Goal: Information Seeking & Learning: Check status

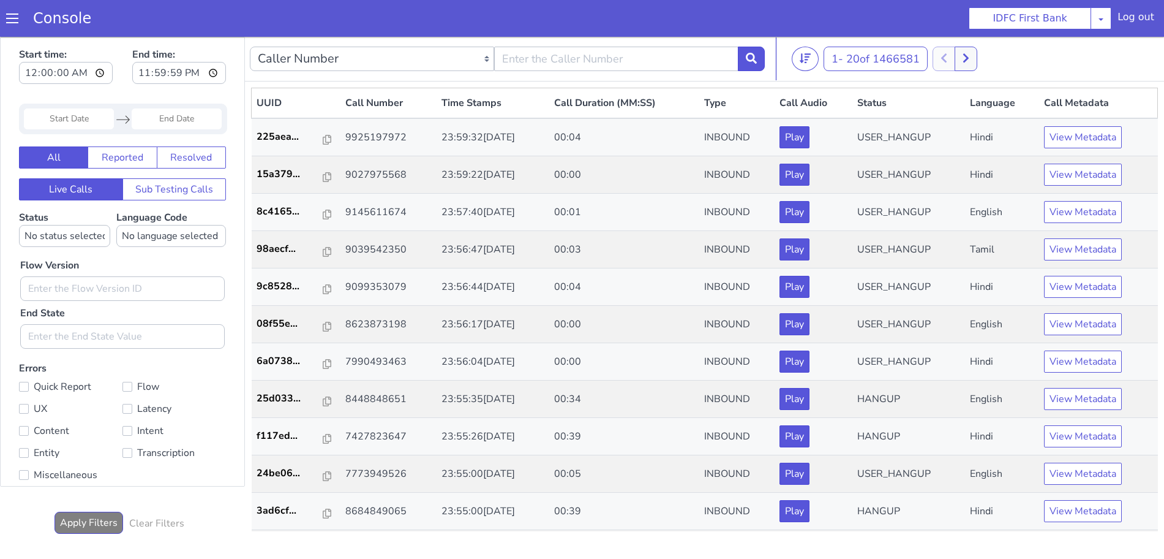
click at [12, 23] on span at bounding box center [12, 18] width 12 height 12
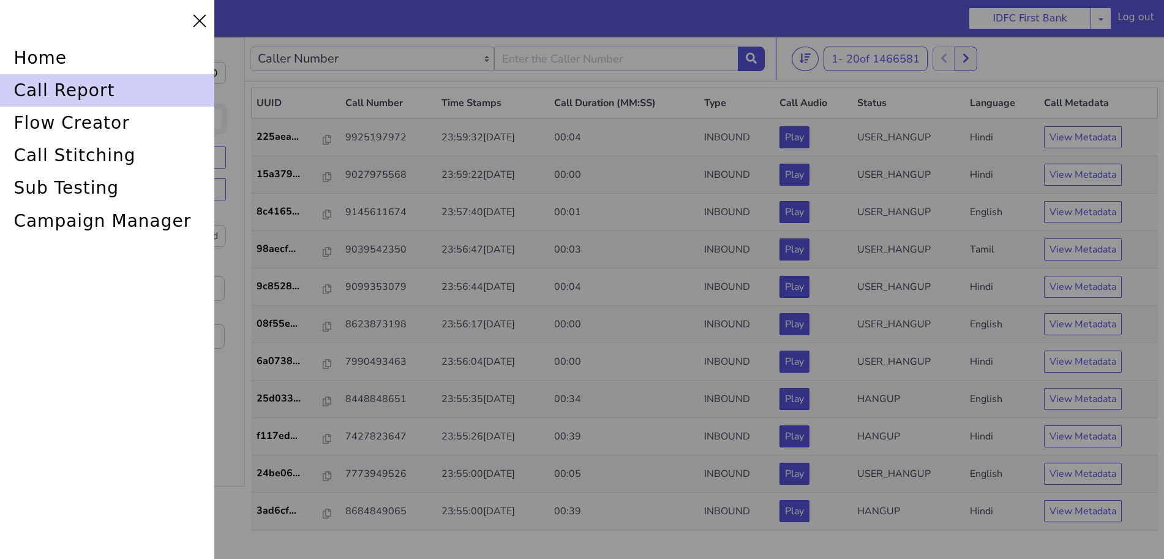
click at [48, 89] on div "call report" at bounding box center [112, 77] width 215 height 39
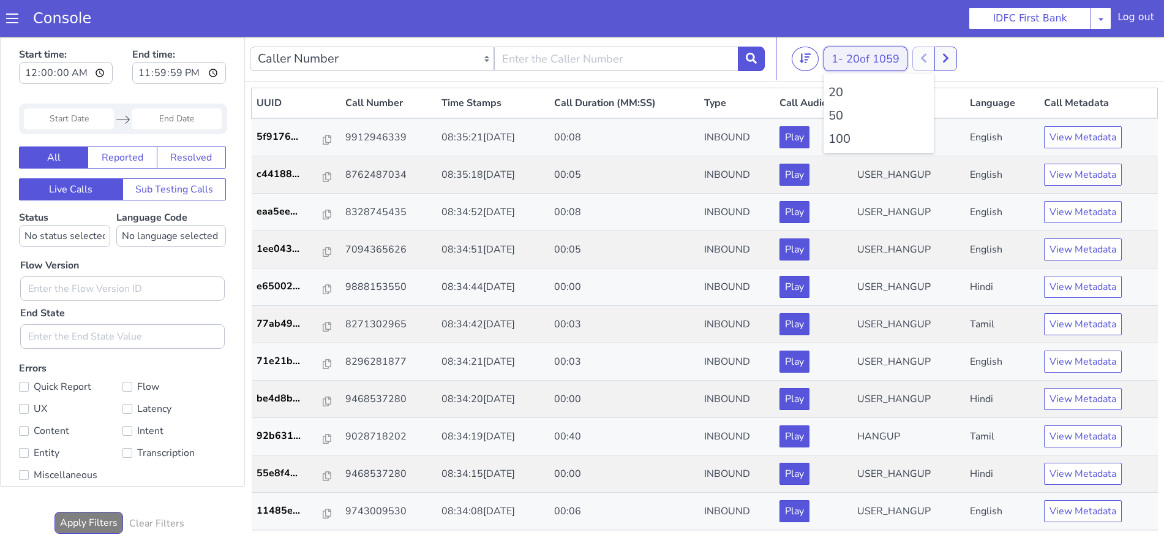
click at [850, 60] on span "20 of 1059" at bounding box center [872, 58] width 53 height 15
click at [840, 138] on li "100" at bounding box center [879, 139] width 100 height 18
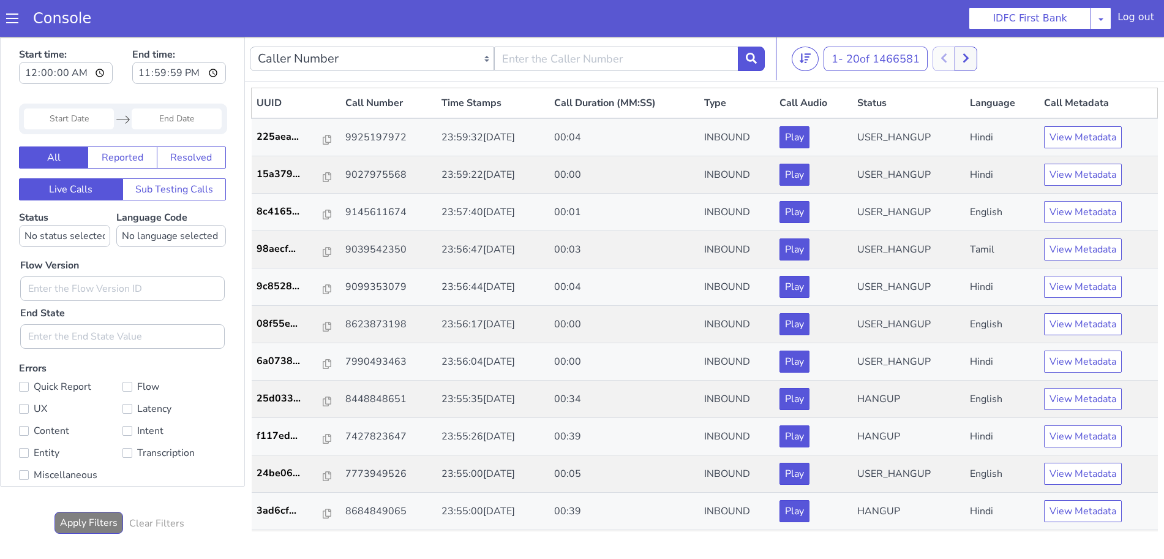
click at [13, 21] on span at bounding box center [12, 18] width 12 height 12
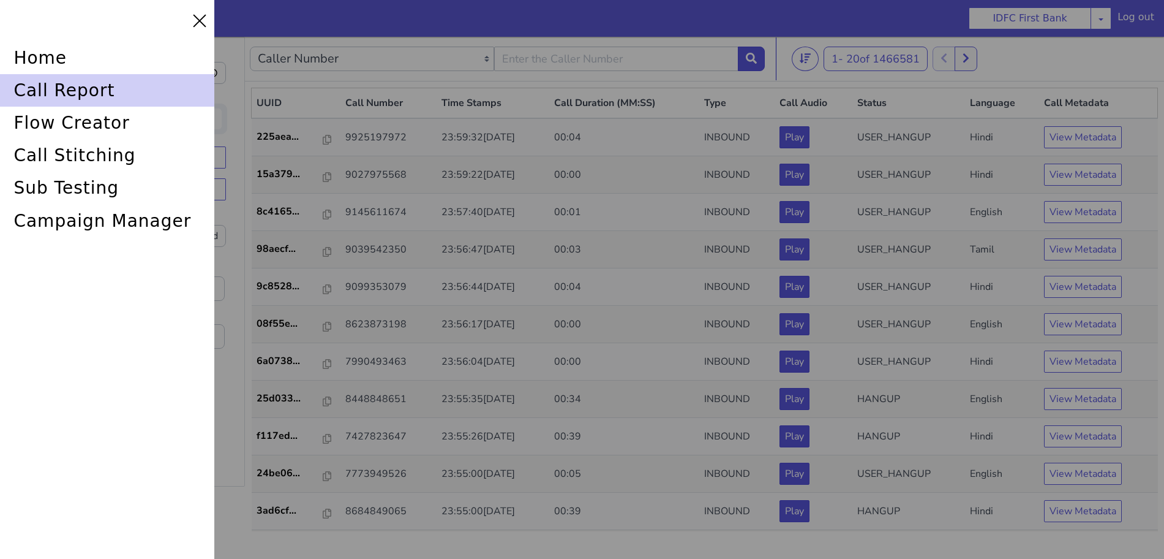
click at [72, 83] on div "call report" at bounding box center [107, 90] width 214 height 32
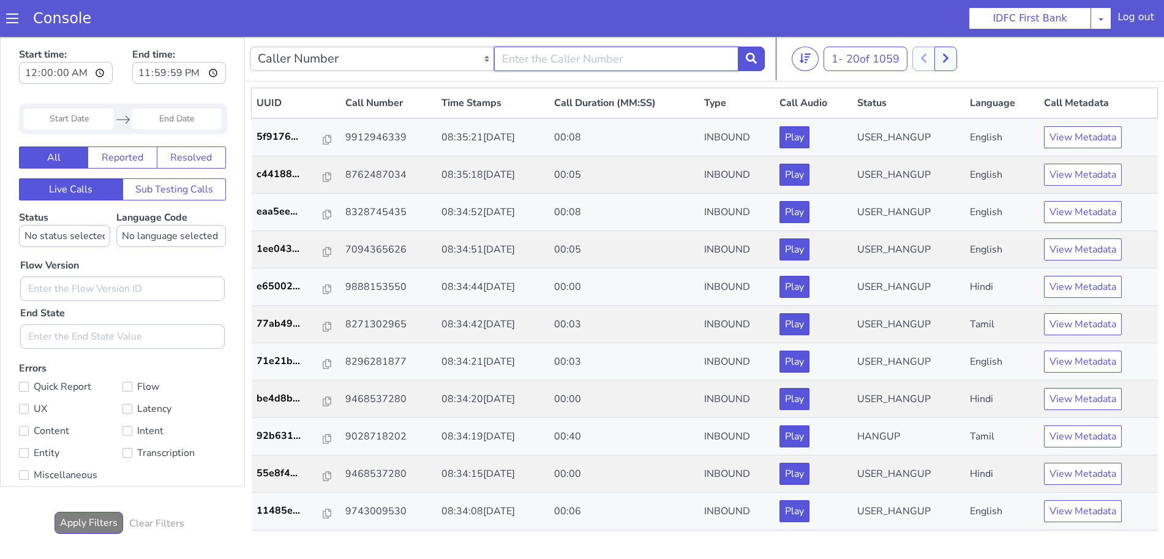
click at [581, 66] on input "text" at bounding box center [616, 59] width 244 height 24
type input "6352248031"
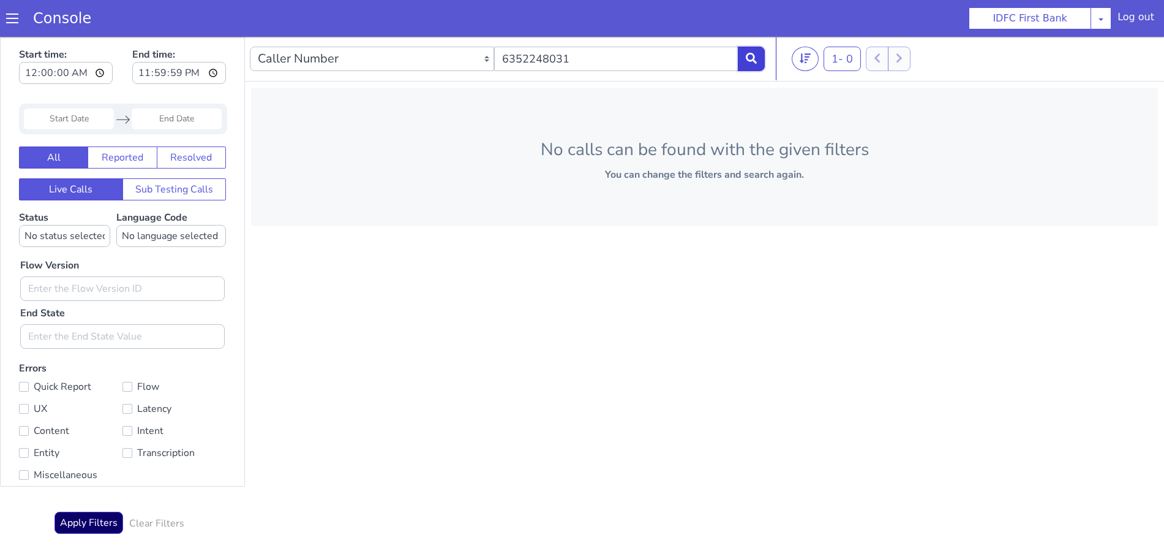
click at [754, 60] on icon at bounding box center [751, 58] width 11 height 11
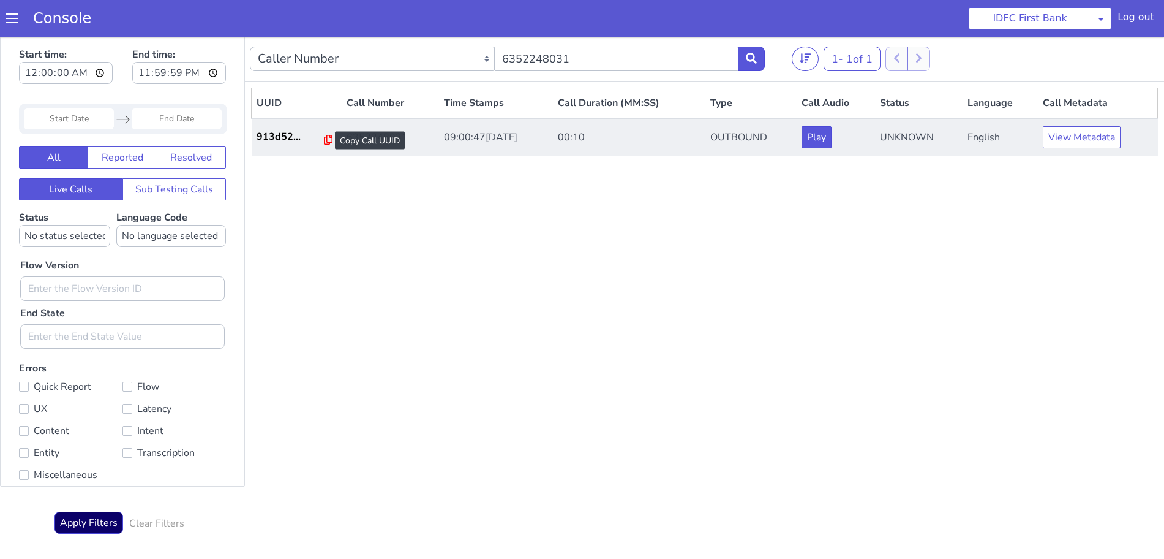
click at [324, 137] on icon at bounding box center [328, 140] width 9 height 10
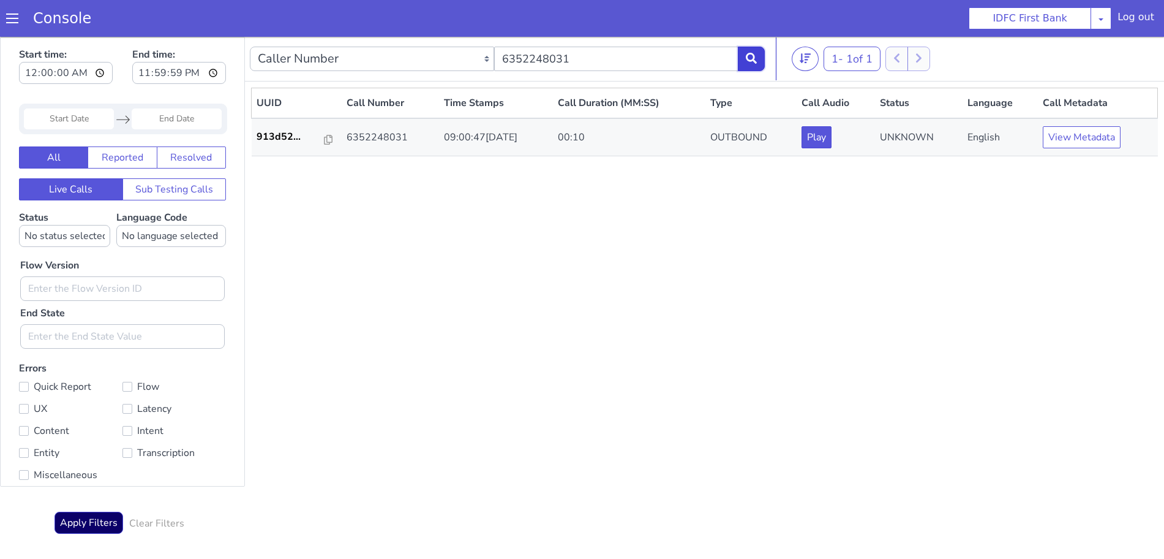
click at [747, 55] on icon at bounding box center [751, 58] width 11 height 11
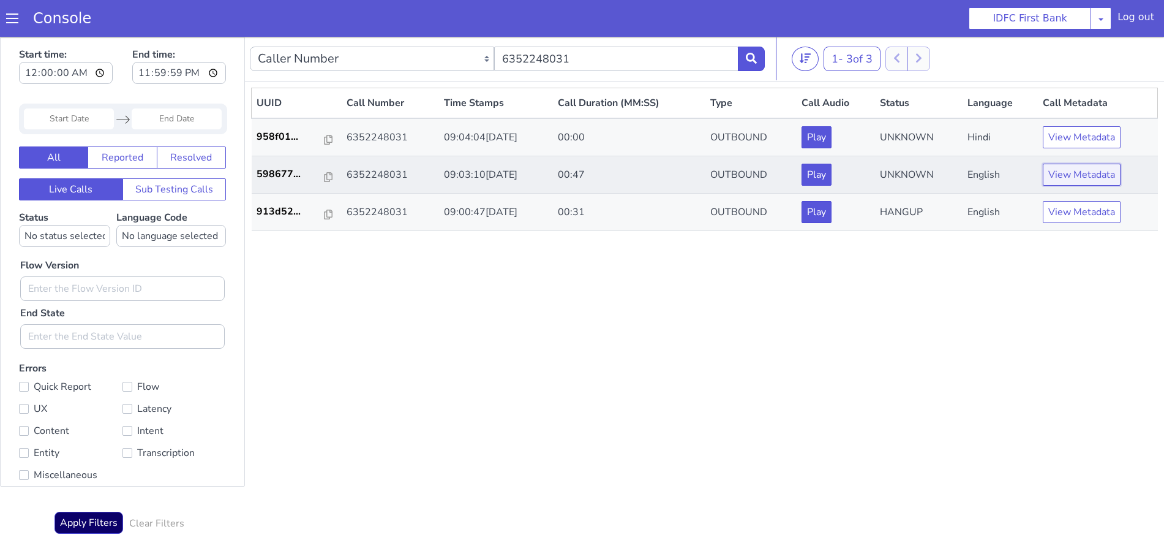
click at [1069, 168] on button "View Metadata" at bounding box center [1082, 175] width 78 height 22
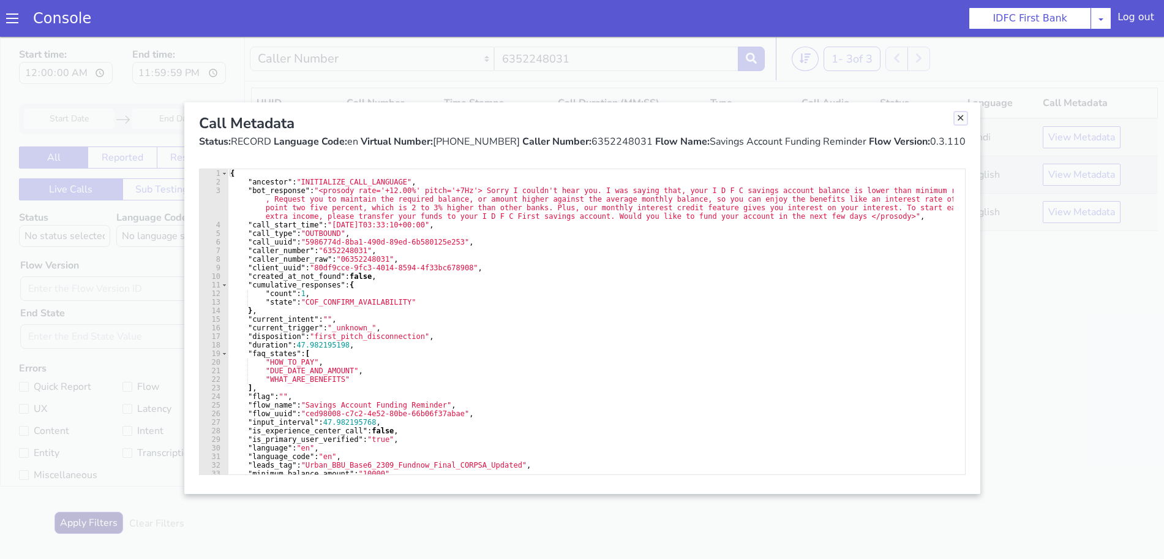
drag, startPoint x: 964, startPoint y: 118, endPoint x: 1022, endPoint y: 159, distance: 71.2
click at [964, 118] on link "Close" at bounding box center [961, 118] width 12 height 12
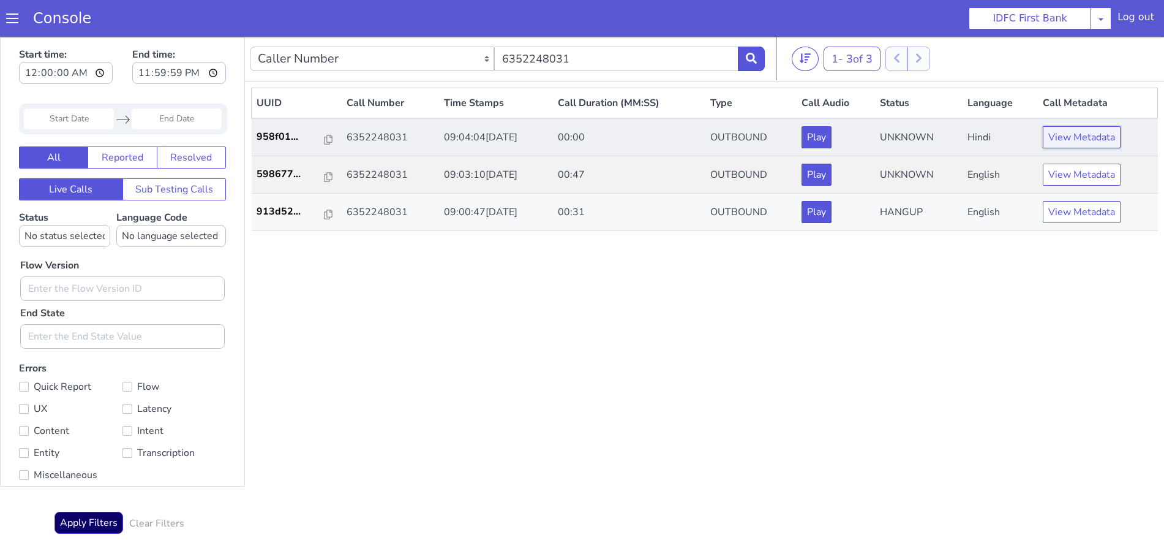
click at [1088, 145] on button "View Metadata" at bounding box center [1082, 137] width 78 height 22
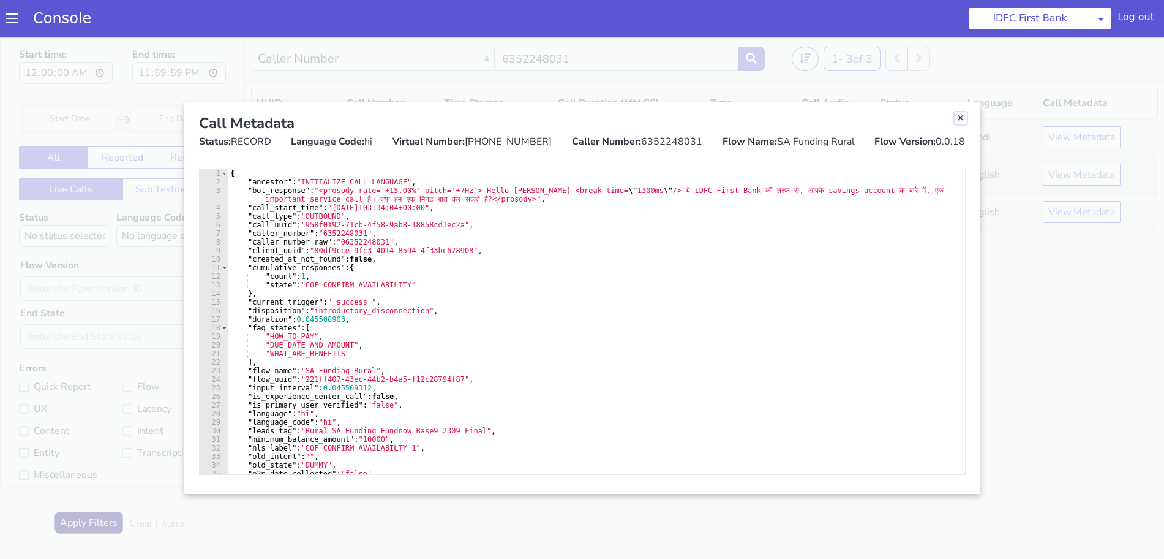
click at [966, 119] on link "Close" at bounding box center [961, 118] width 12 height 12
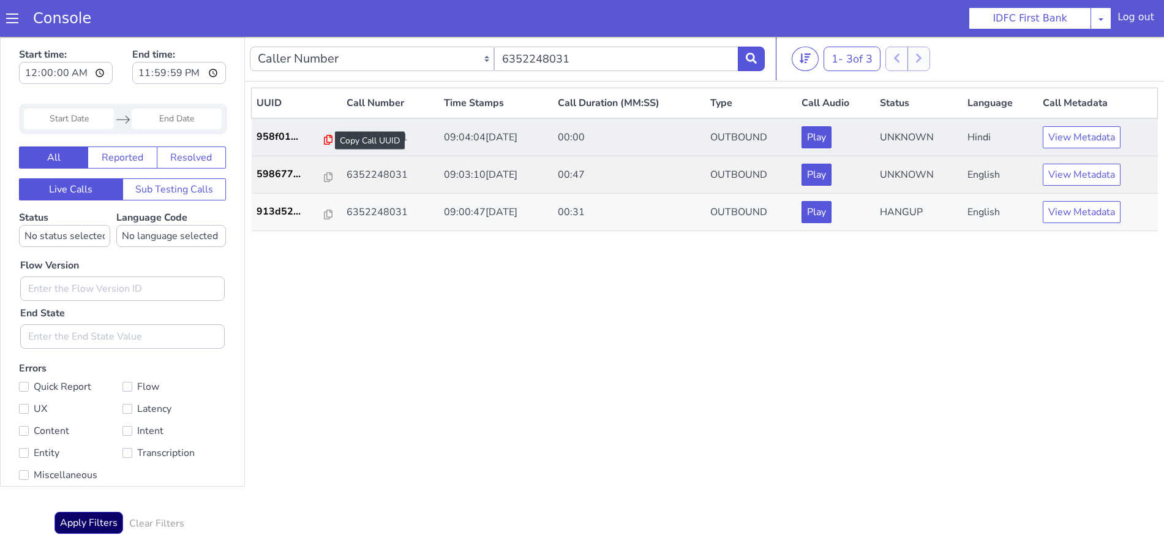
click at [324, 141] on icon at bounding box center [328, 140] width 9 height 10
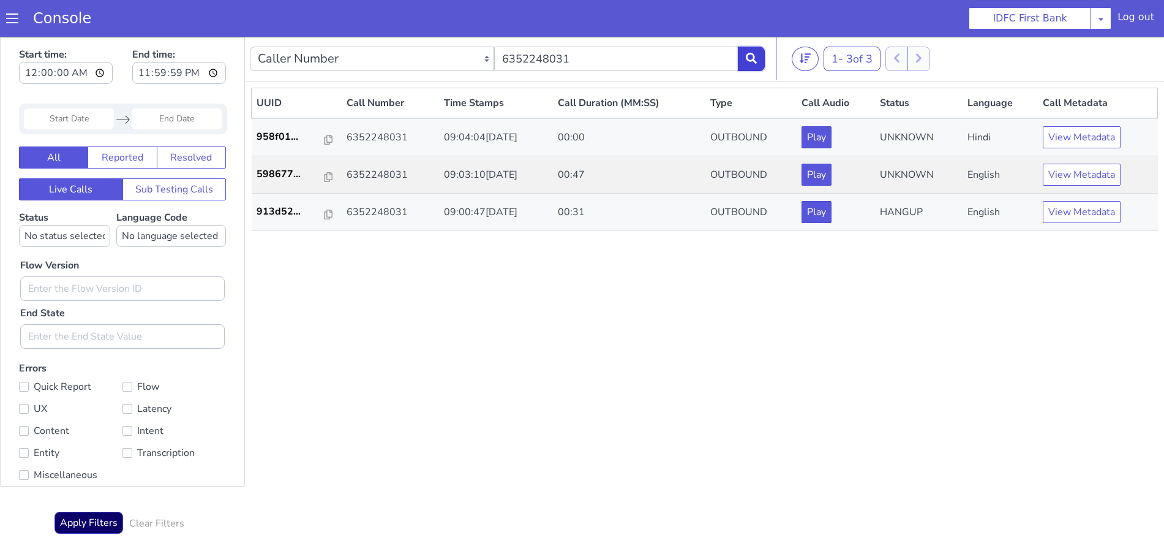
click at [751, 58] on icon at bounding box center [751, 58] width 11 height 11
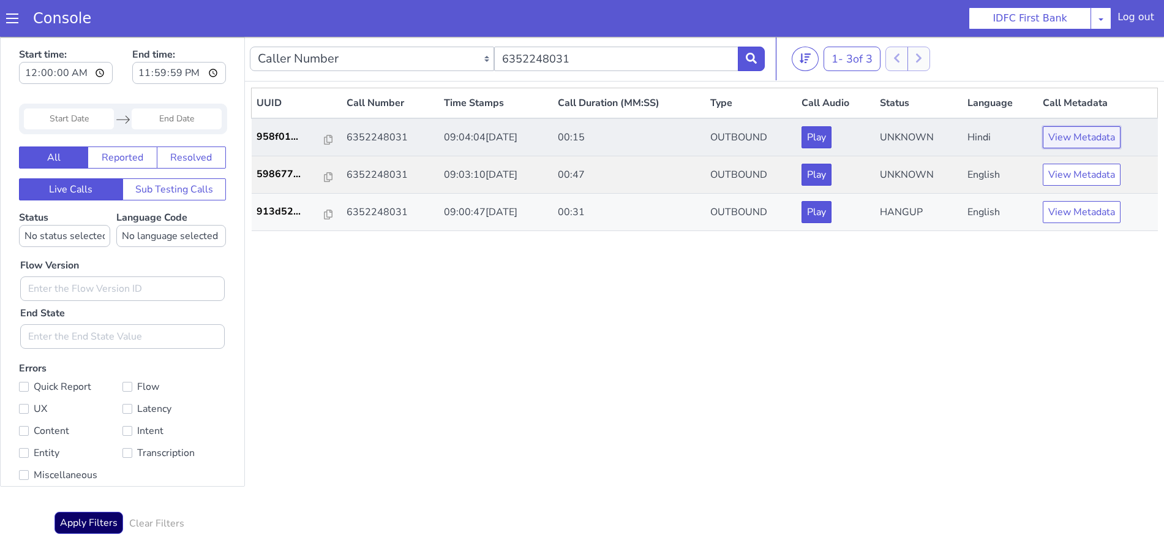
click at [1072, 138] on button "View Metadata" at bounding box center [1082, 137] width 78 height 22
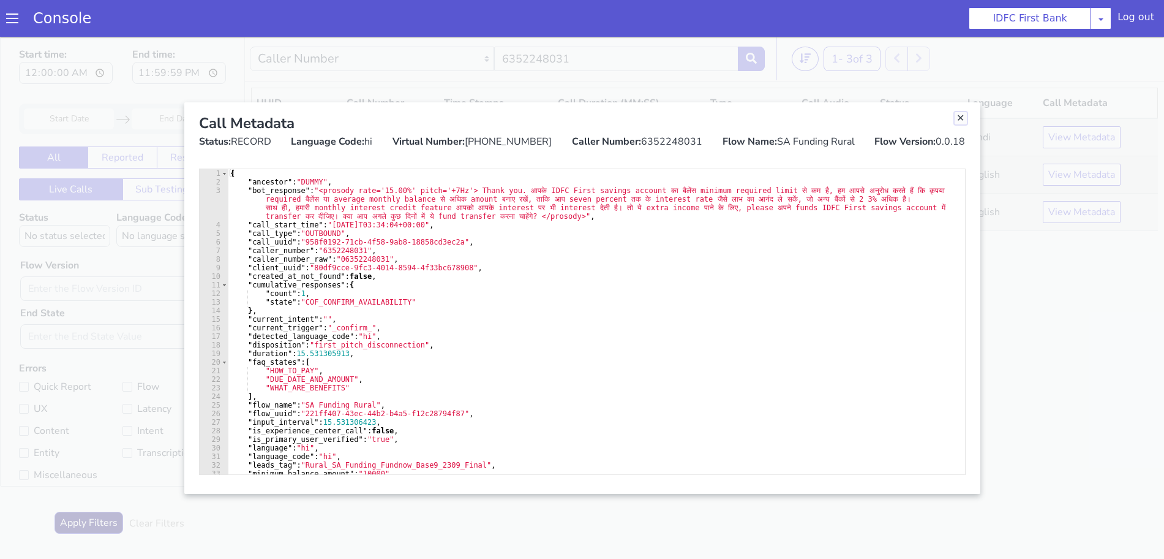
click at [962, 113] on link "Close" at bounding box center [961, 118] width 12 height 12
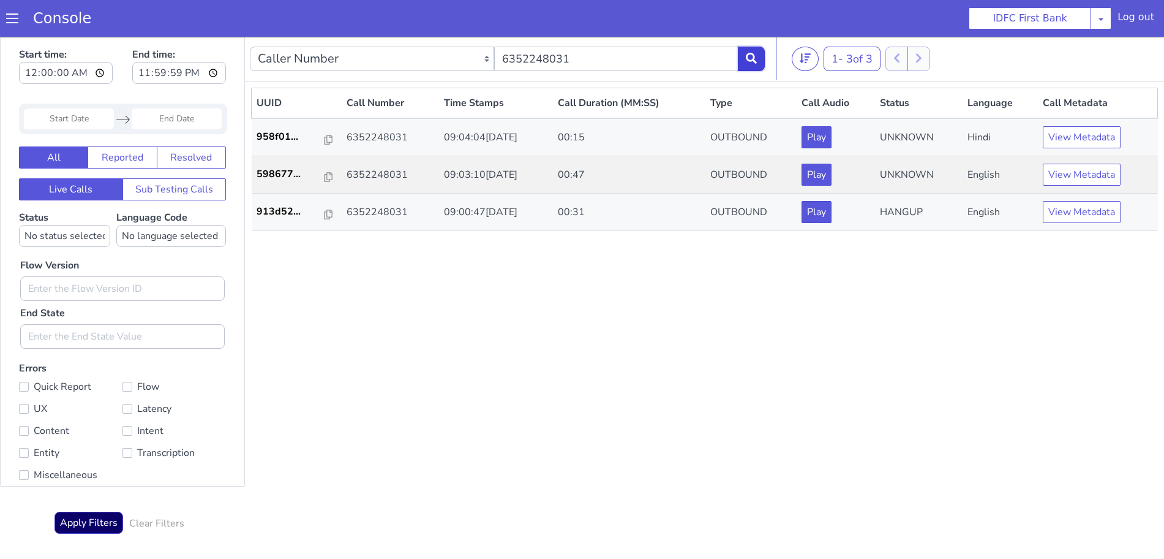
click at [745, 58] on button at bounding box center [751, 59] width 27 height 24
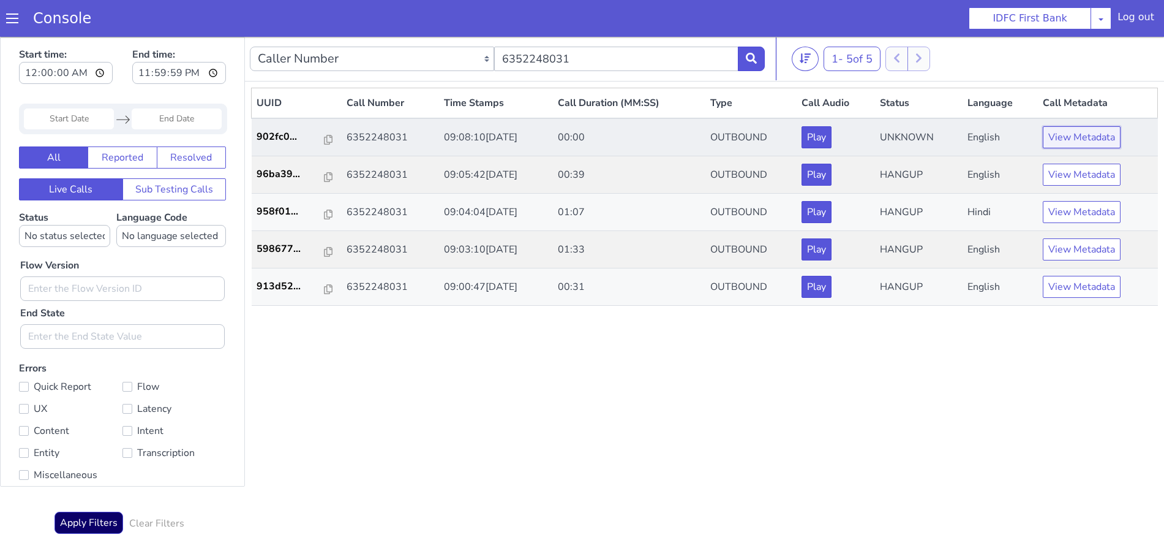
click at [1066, 131] on button "View Metadata" at bounding box center [1082, 137] width 78 height 22
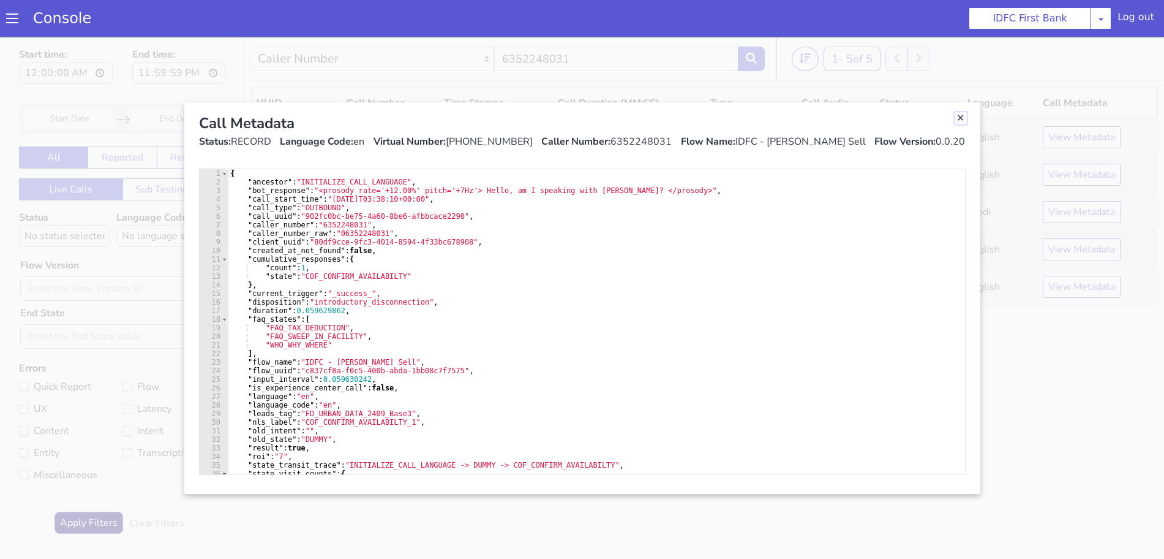
click at [961, 120] on link "Close" at bounding box center [961, 118] width 12 height 12
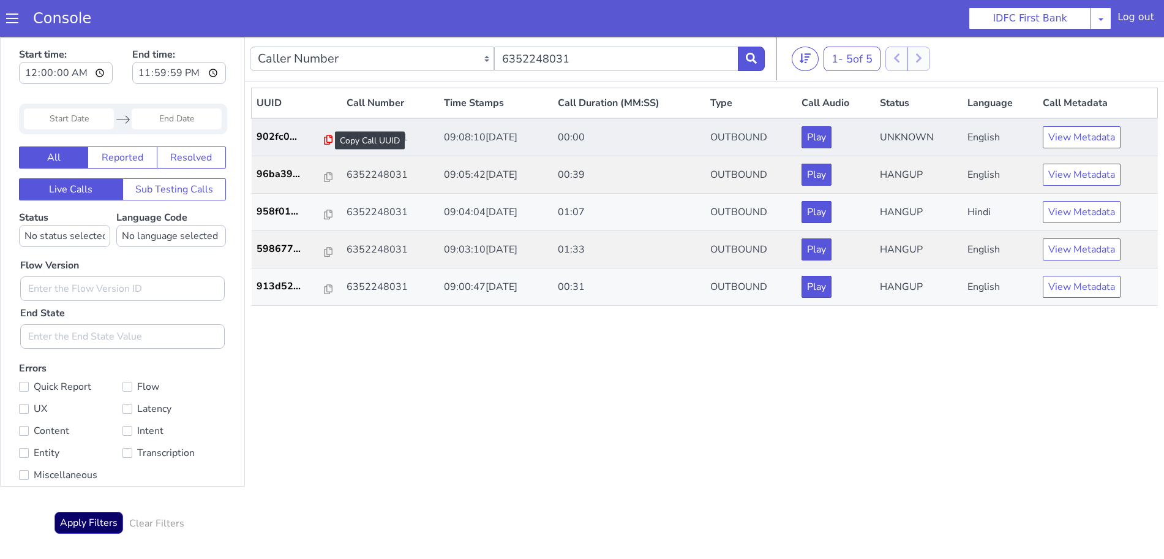
click at [324, 139] on icon at bounding box center [328, 140] width 9 height 10
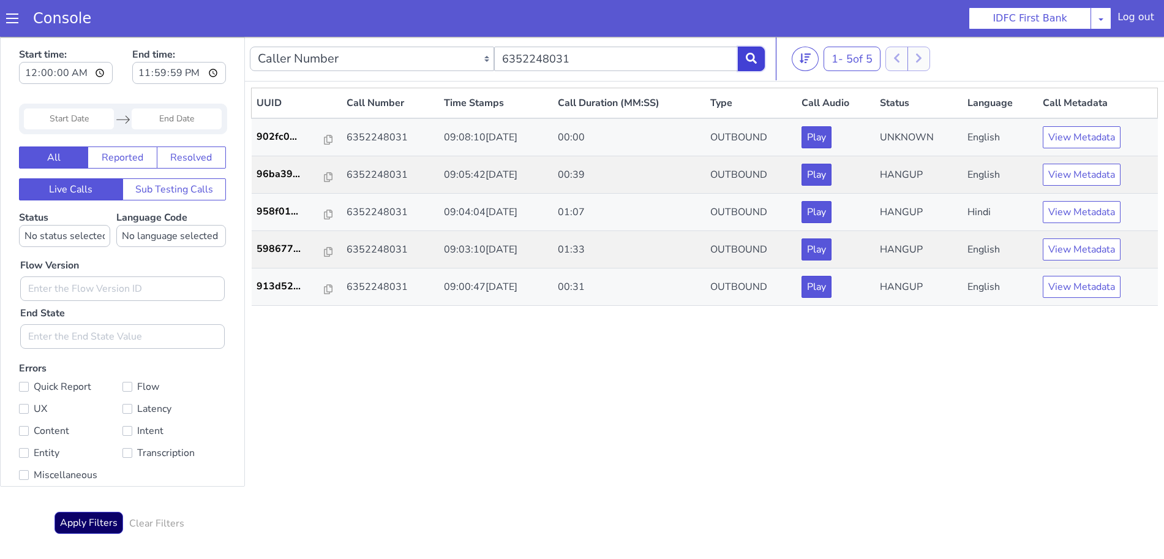
click at [759, 59] on button at bounding box center [751, 59] width 27 height 24
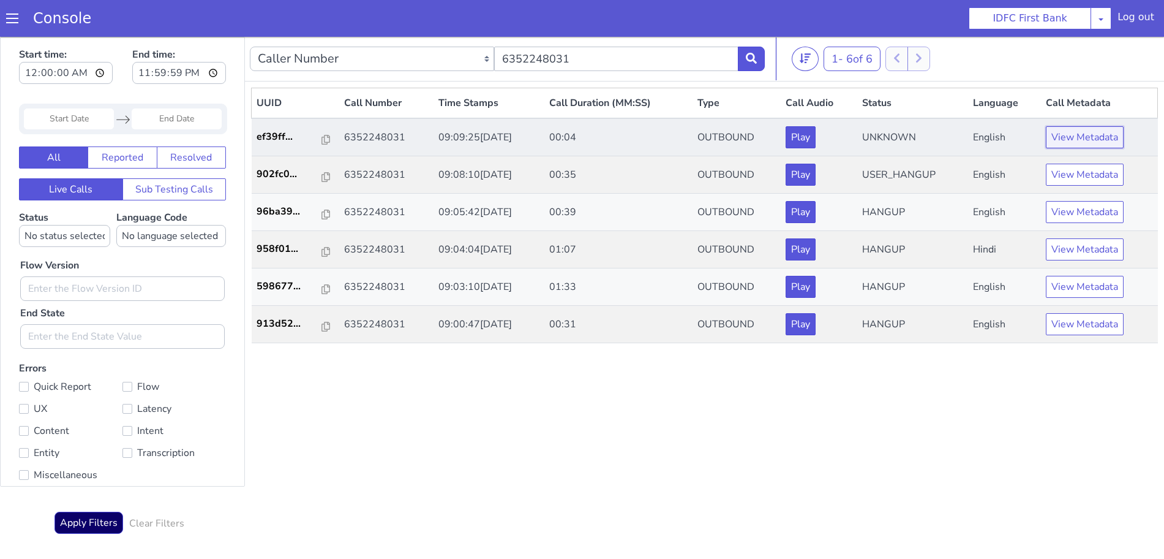
click at [1067, 137] on button "View Metadata" at bounding box center [1085, 137] width 78 height 22
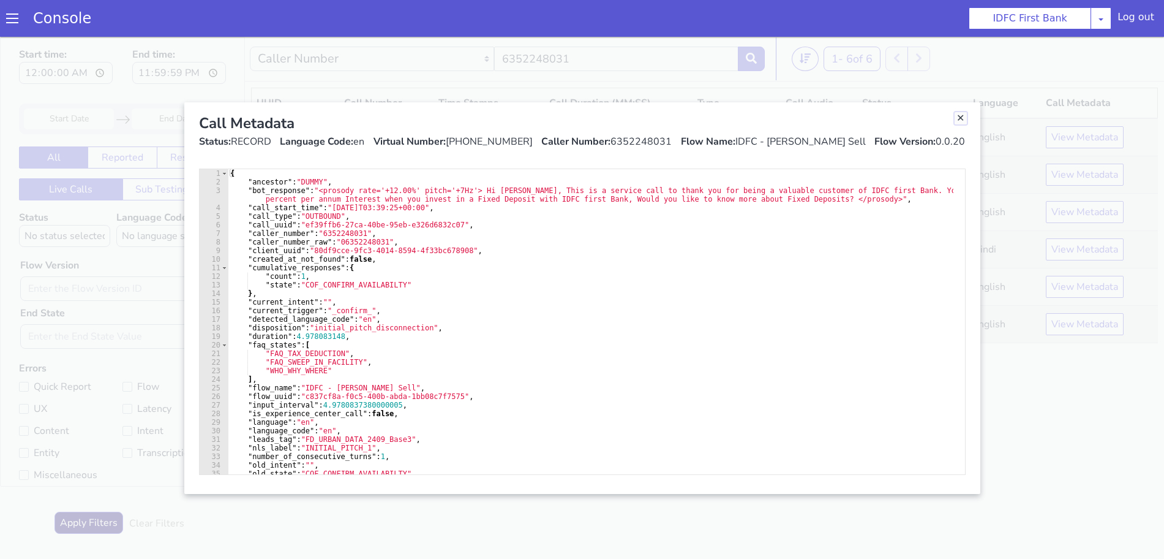
click at [963, 119] on link "Close" at bounding box center [961, 118] width 12 height 12
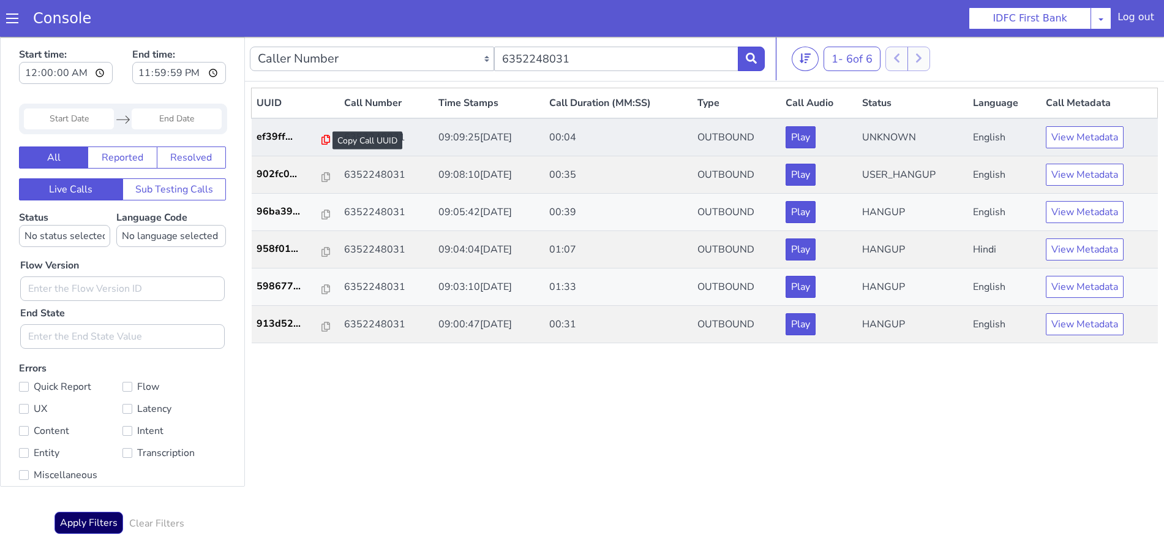
click at [322, 139] on icon at bounding box center [326, 140] width 9 height 10
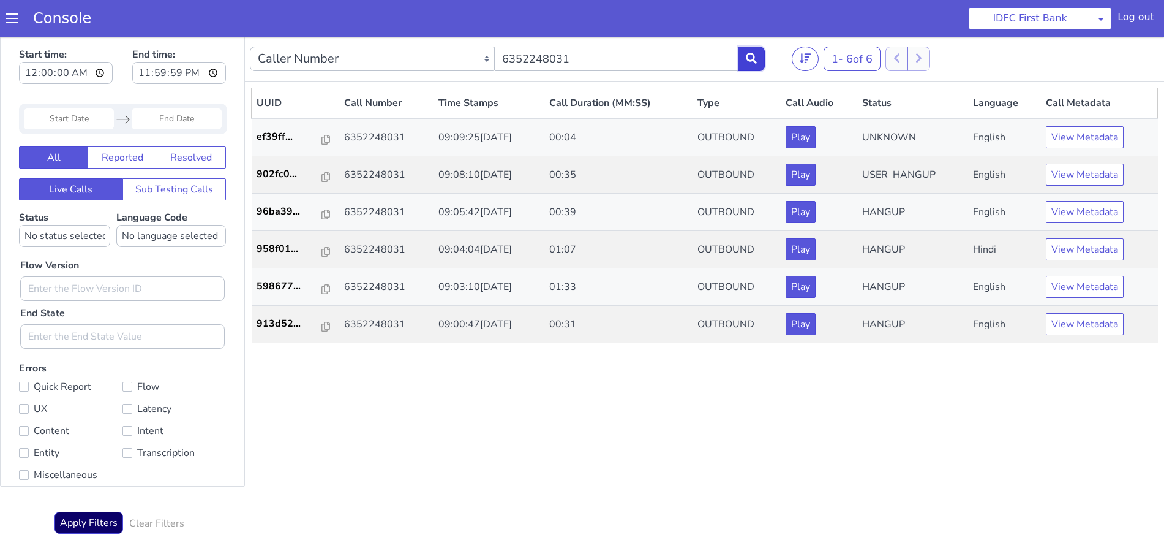
click at [745, 55] on button at bounding box center [751, 59] width 27 height 24
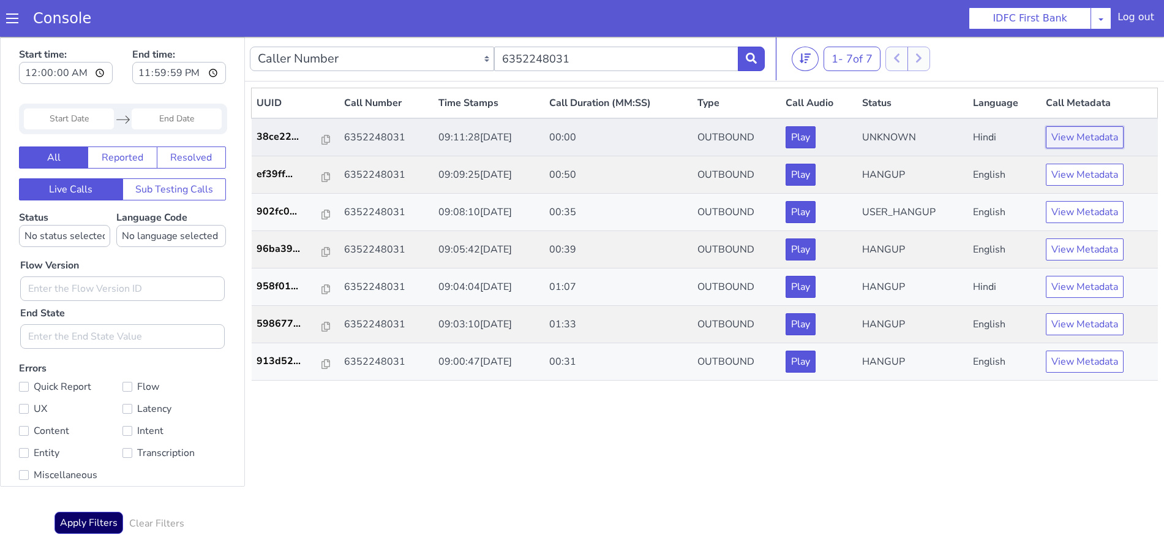
click at [1094, 135] on button "View Metadata" at bounding box center [1085, 137] width 78 height 22
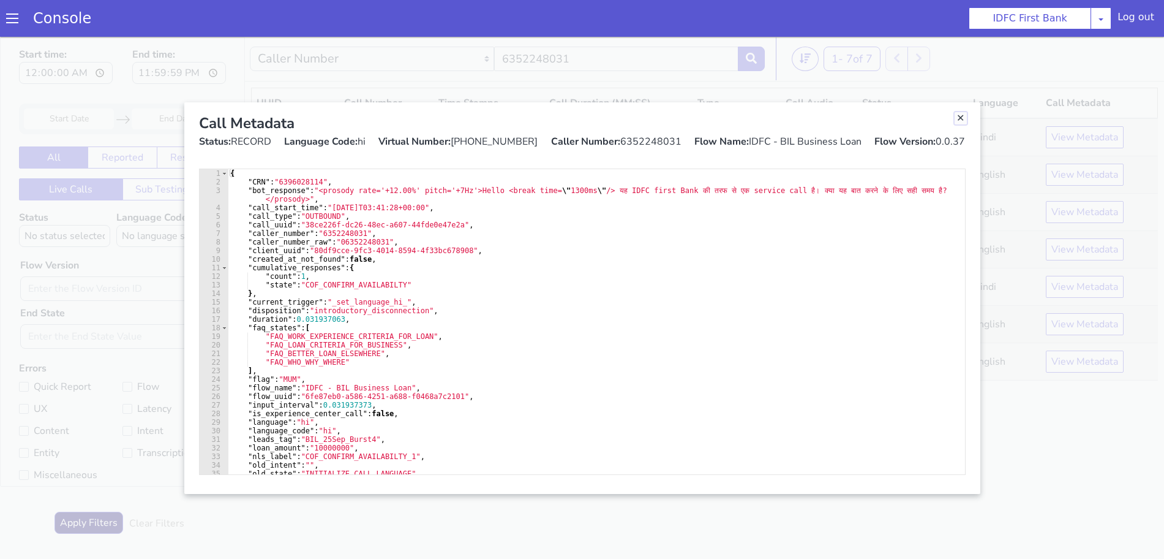
click at [962, 118] on link "Close" at bounding box center [961, 118] width 12 height 12
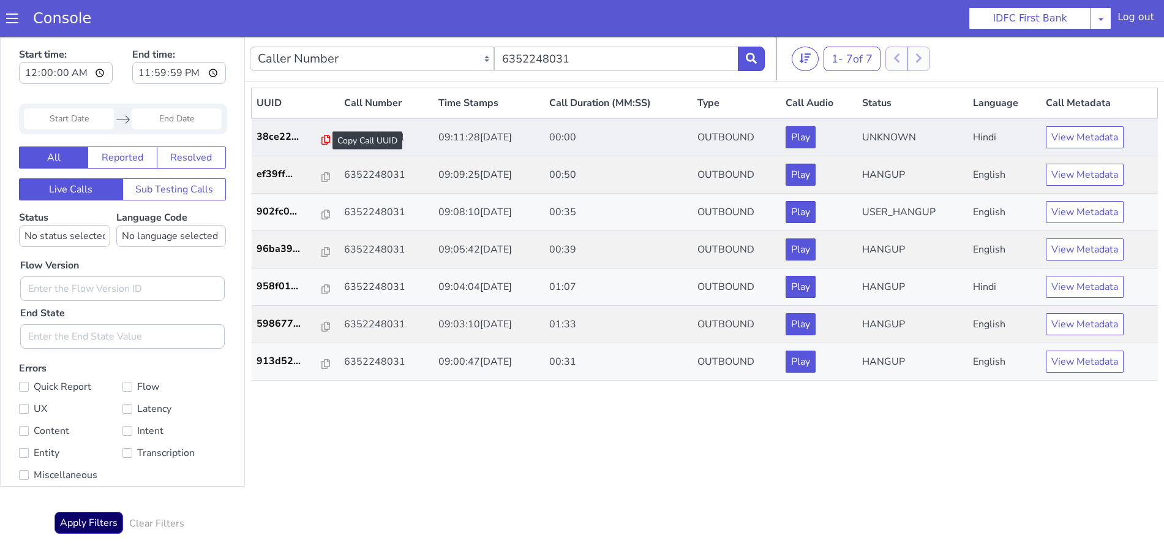
click at [323, 140] on icon at bounding box center [326, 140] width 9 height 10
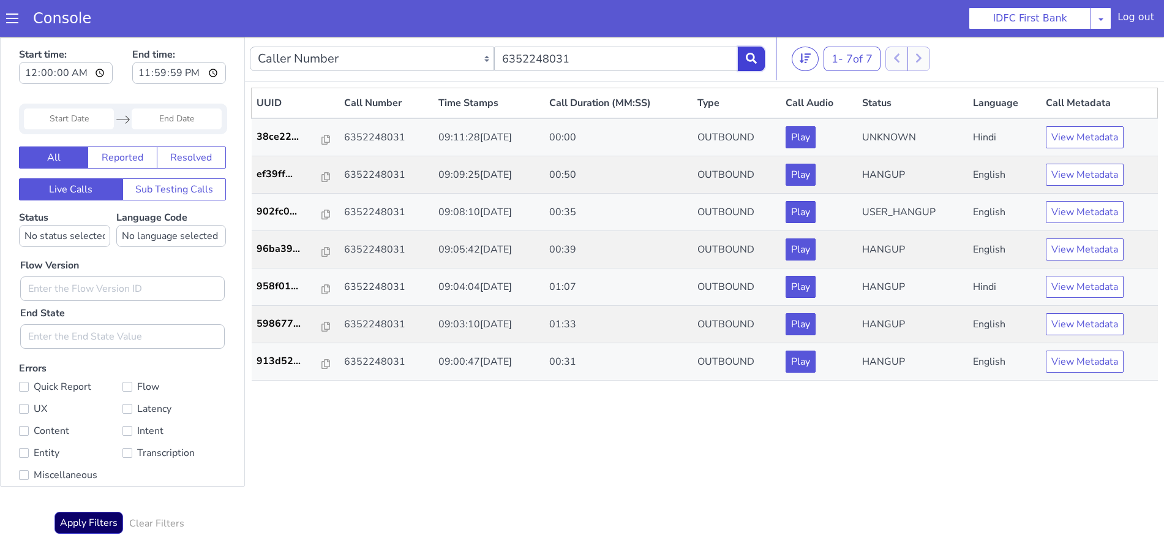
click at [762, 58] on button at bounding box center [751, 59] width 27 height 24
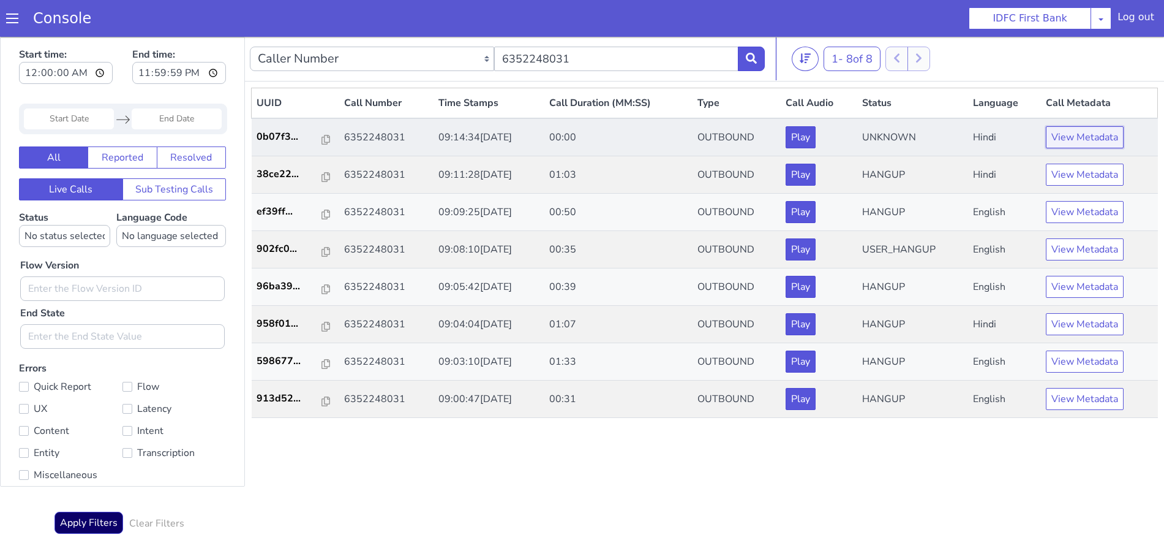
click at [1074, 136] on button "View Metadata" at bounding box center [1085, 137] width 78 height 22
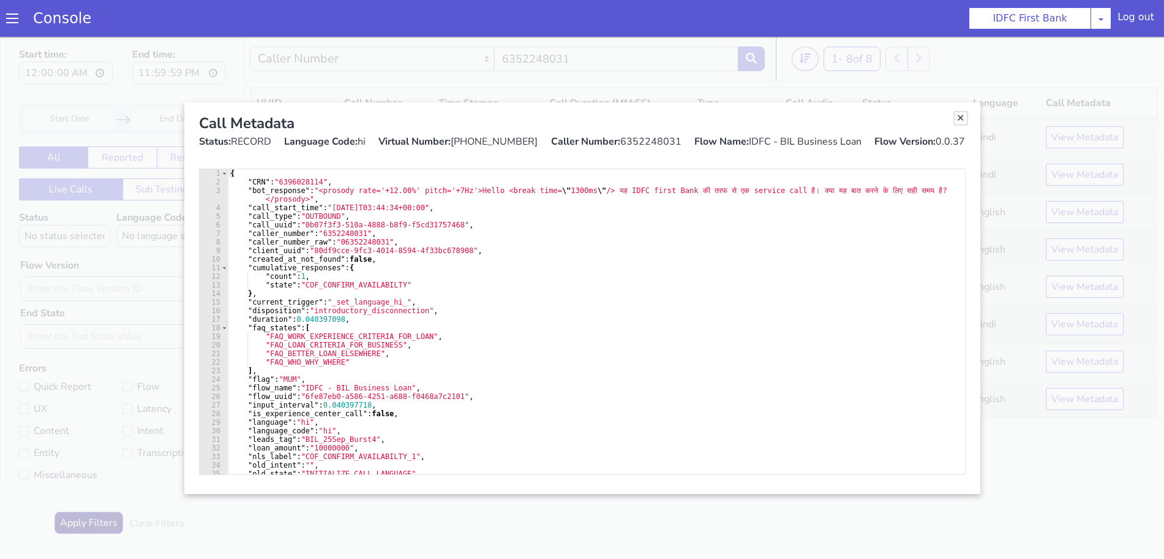
click at [960, 118] on link "Close" at bounding box center [961, 118] width 12 height 12
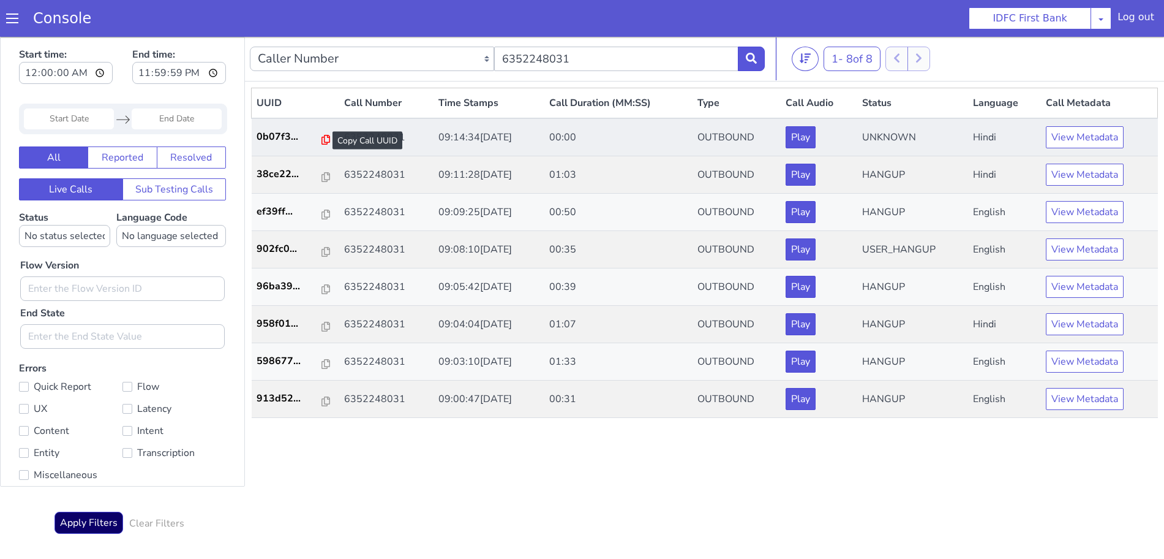
click at [322, 137] on icon at bounding box center [326, 140] width 9 height 10
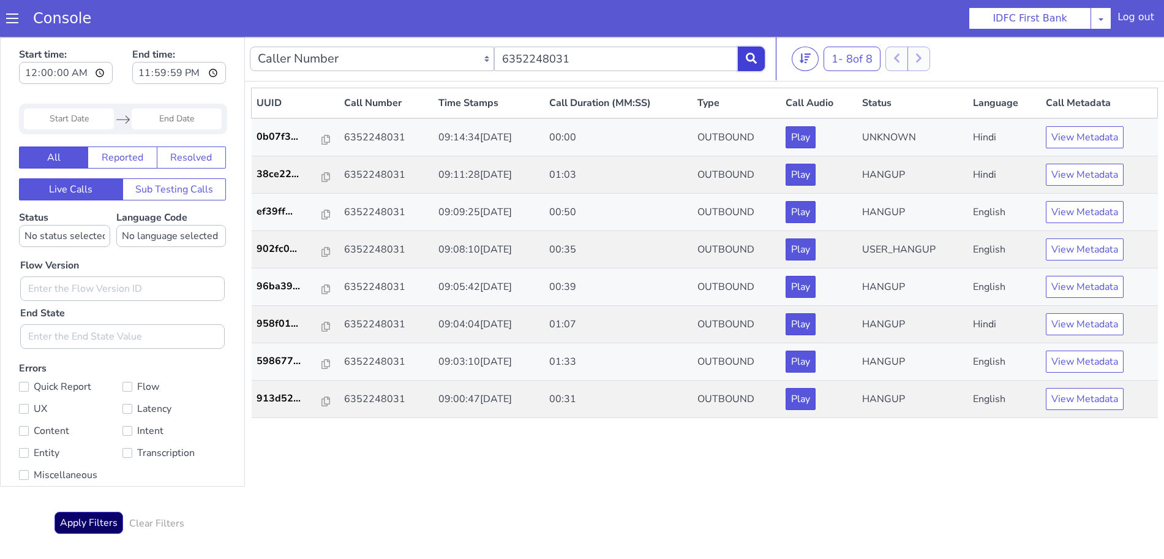
click at [742, 57] on button at bounding box center [751, 59] width 27 height 24
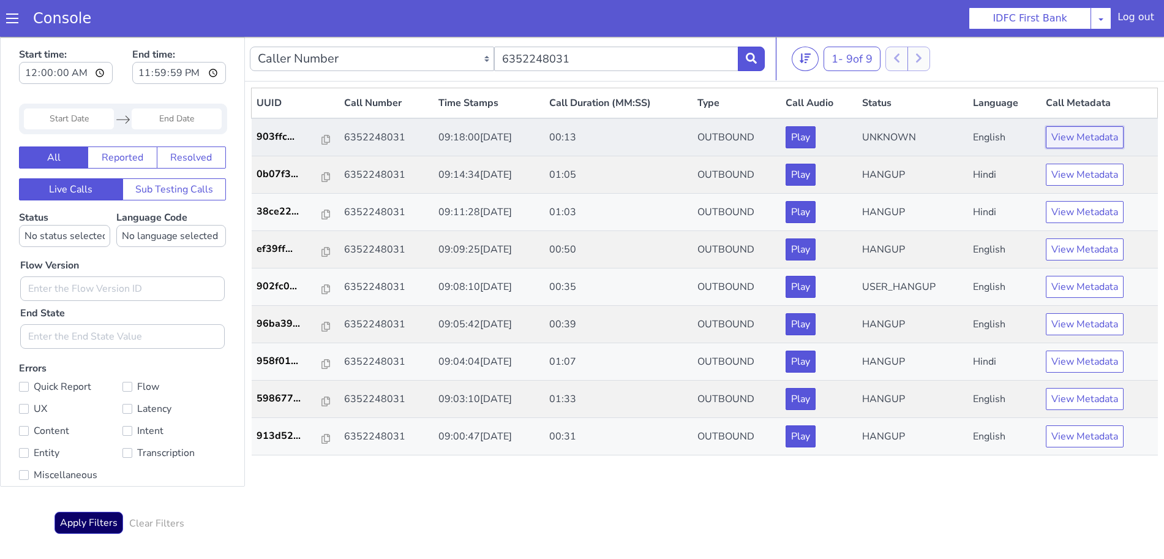
click at [1078, 131] on button "View Metadata" at bounding box center [1085, 137] width 78 height 22
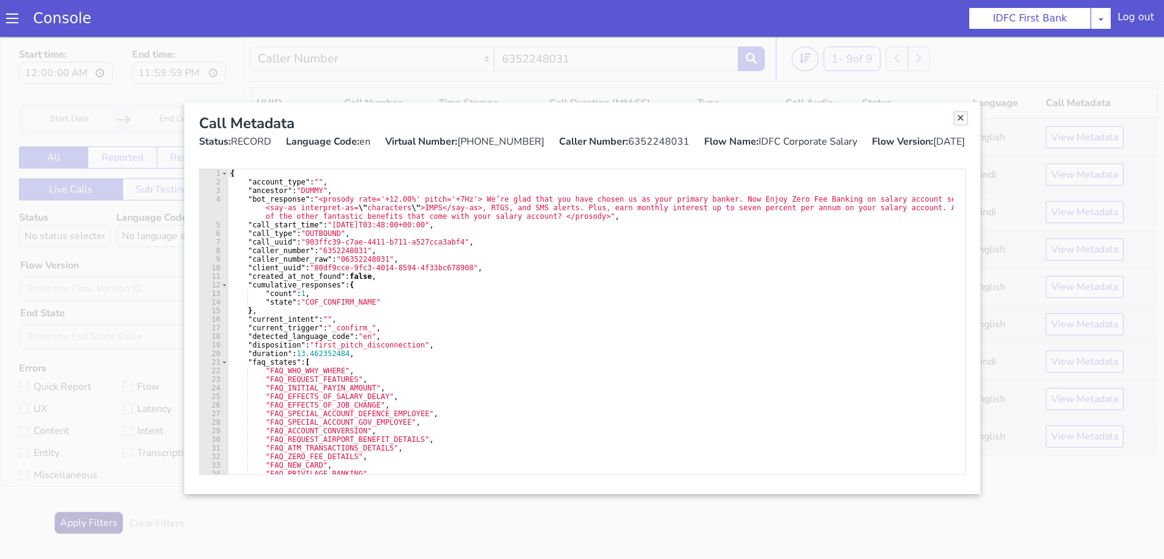
click at [959, 118] on link "Close" at bounding box center [961, 118] width 12 height 12
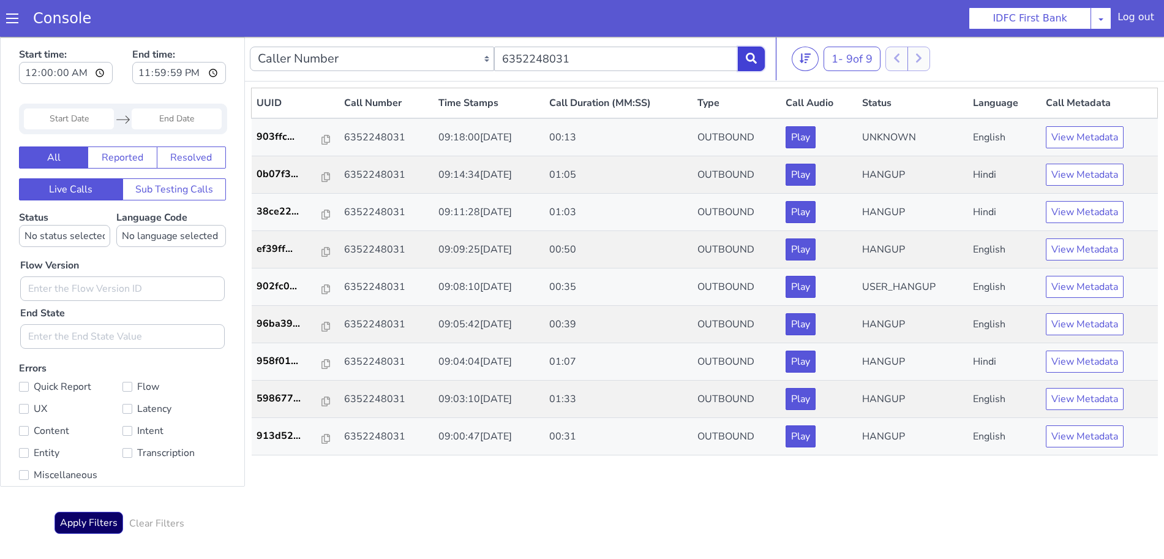
click at [751, 56] on icon at bounding box center [751, 58] width 11 height 11
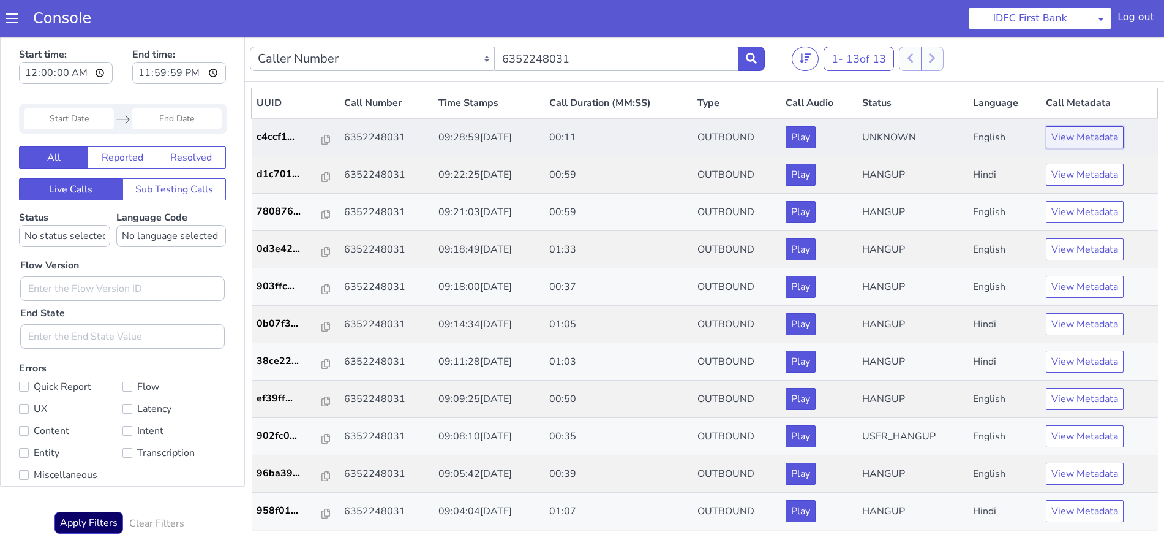
click at [1067, 130] on button "View Metadata" at bounding box center [1085, 137] width 78 height 22
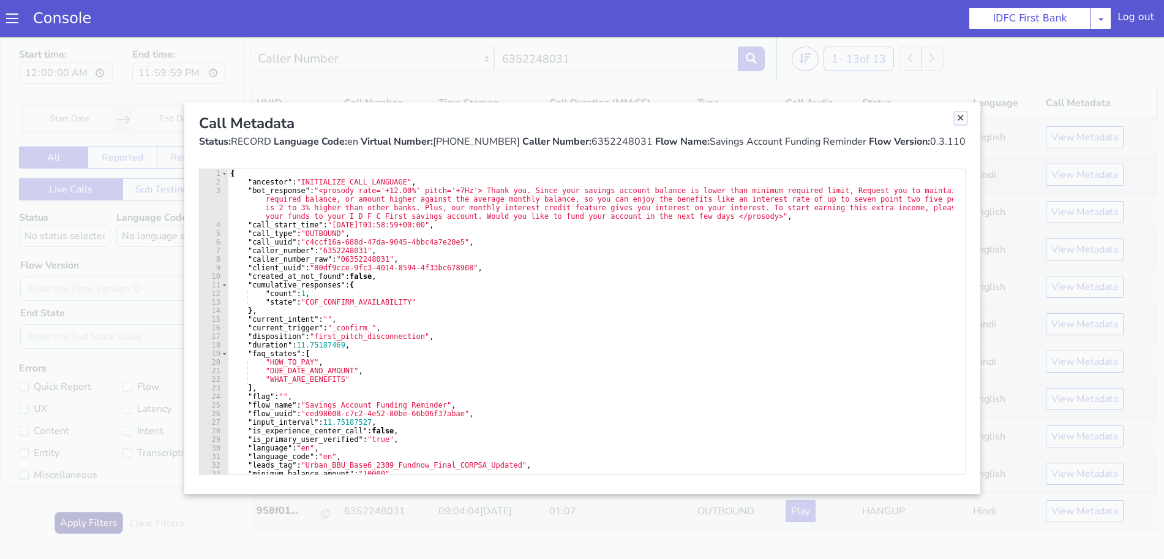
drag, startPoint x: 962, startPoint y: 121, endPoint x: 906, endPoint y: 170, distance: 74.6
click at [962, 121] on link "Close" at bounding box center [961, 118] width 12 height 12
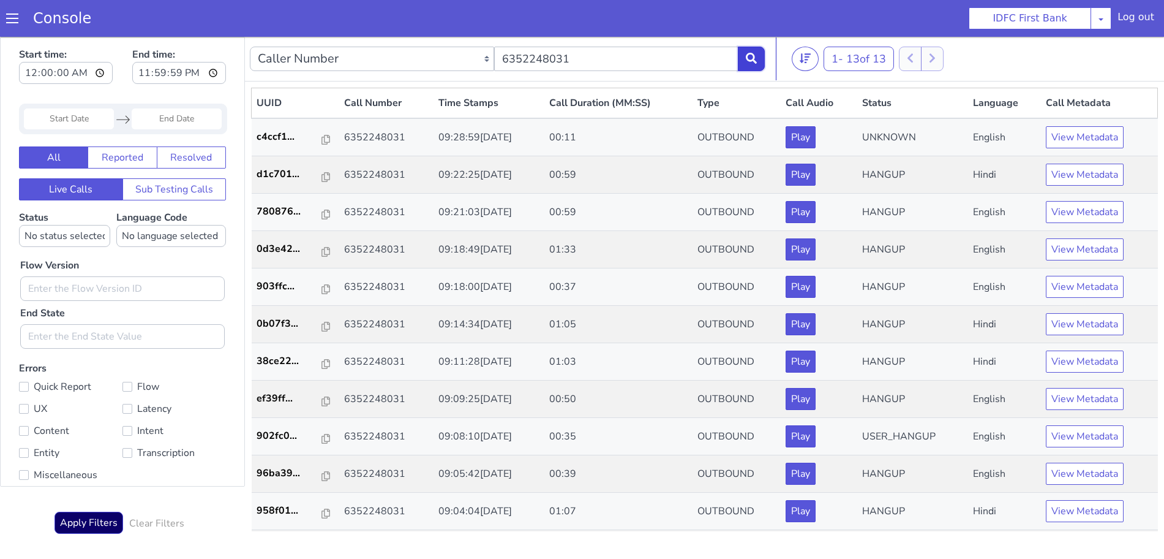
click at [751, 50] on button at bounding box center [751, 59] width 27 height 24
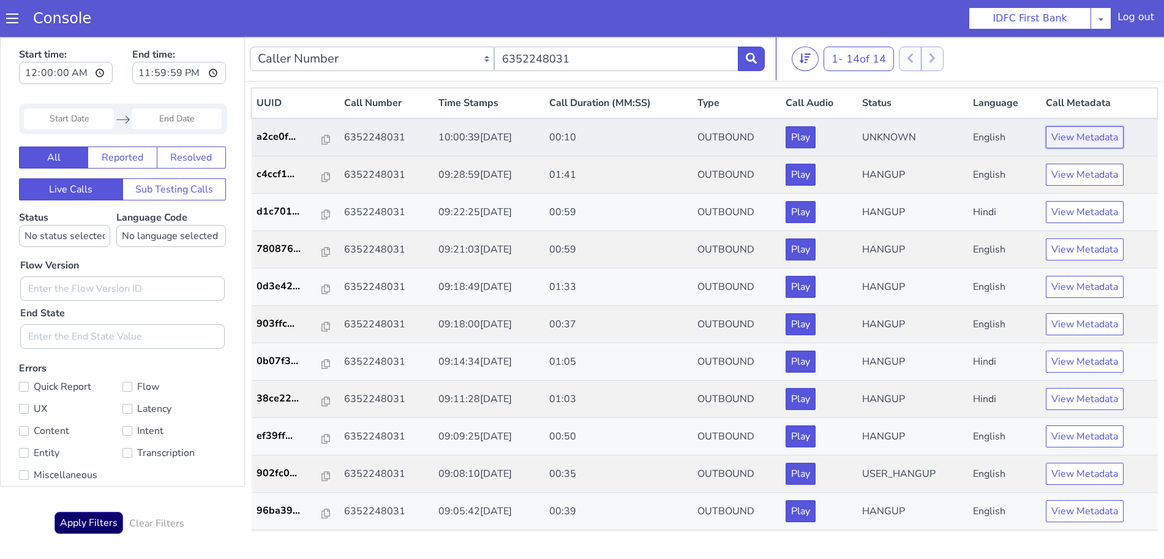
click at [1086, 127] on button "View Metadata" at bounding box center [1085, 137] width 78 height 22
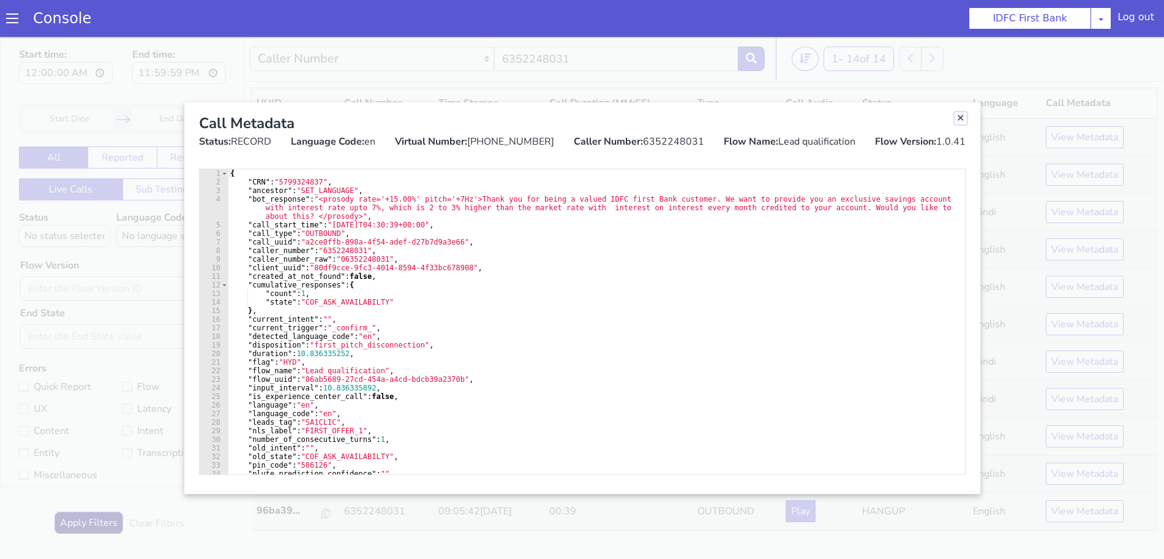
click at [960, 115] on link "Close" at bounding box center [961, 118] width 12 height 12
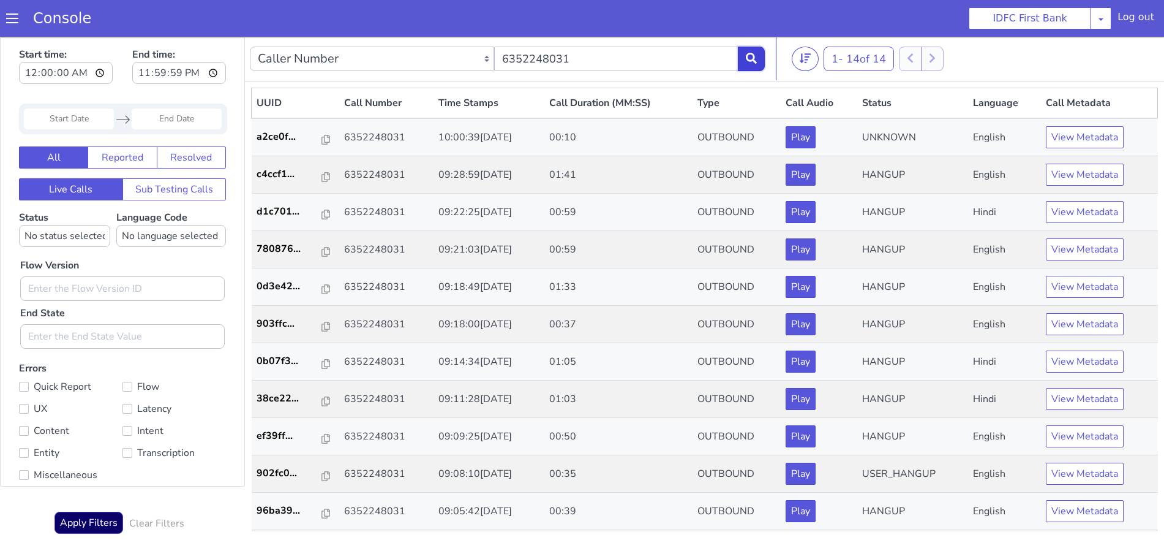
click at [755, 65] on button at bounding box center [751, 59] width 27 height 24
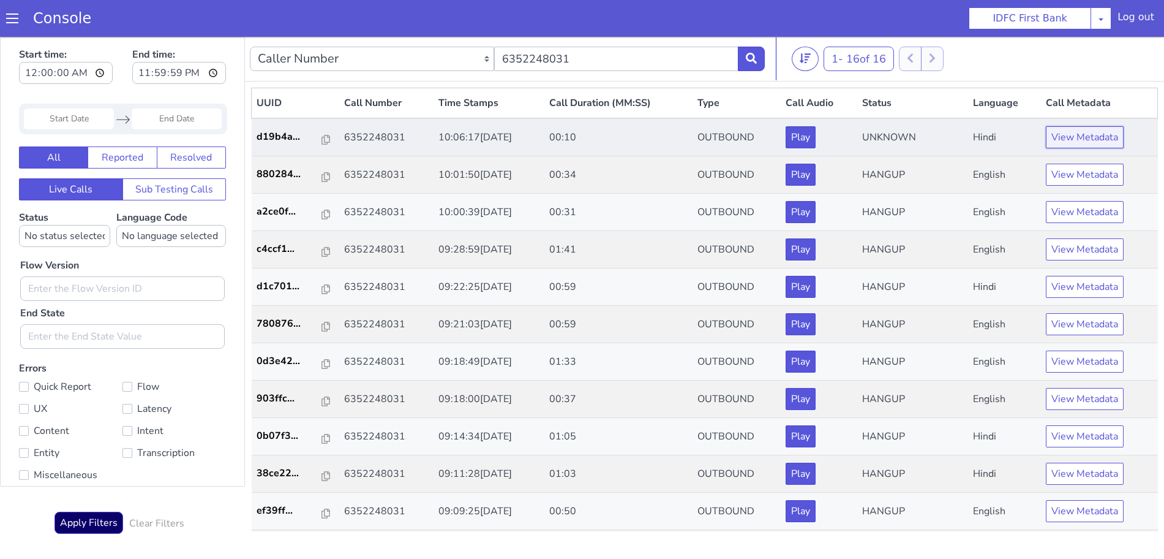
click at [1065, 137] on button "View Metadata" at bounding box center [1085, 137] width 78 height 22
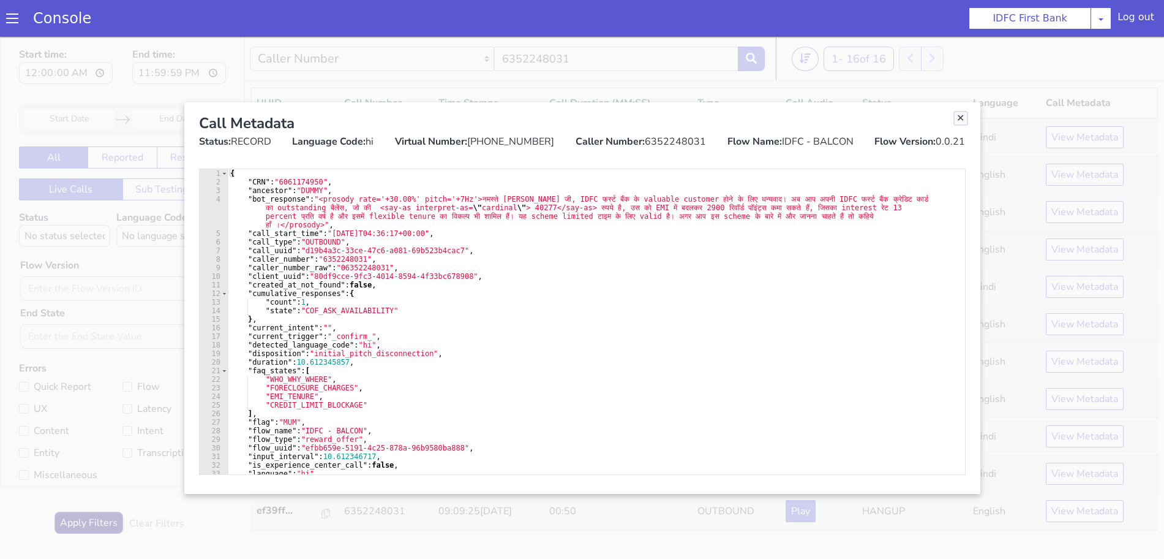
click at [960, 118] on link "Close" at bounding box center [961, 118] width 12 height 12
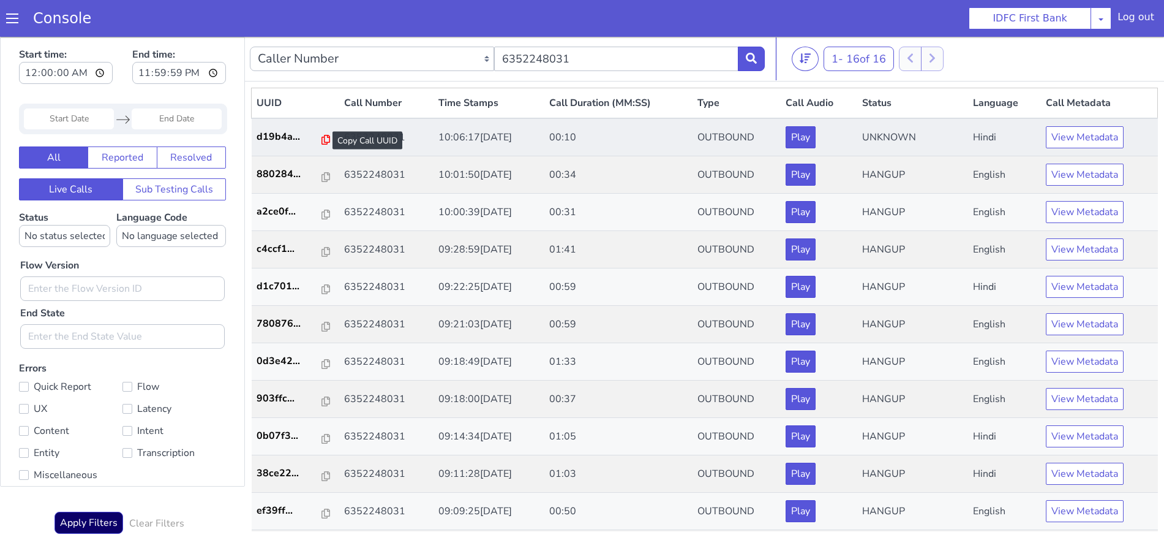
click at [322, 138] on icon at bounding box center [326, 140] width 9 height 10
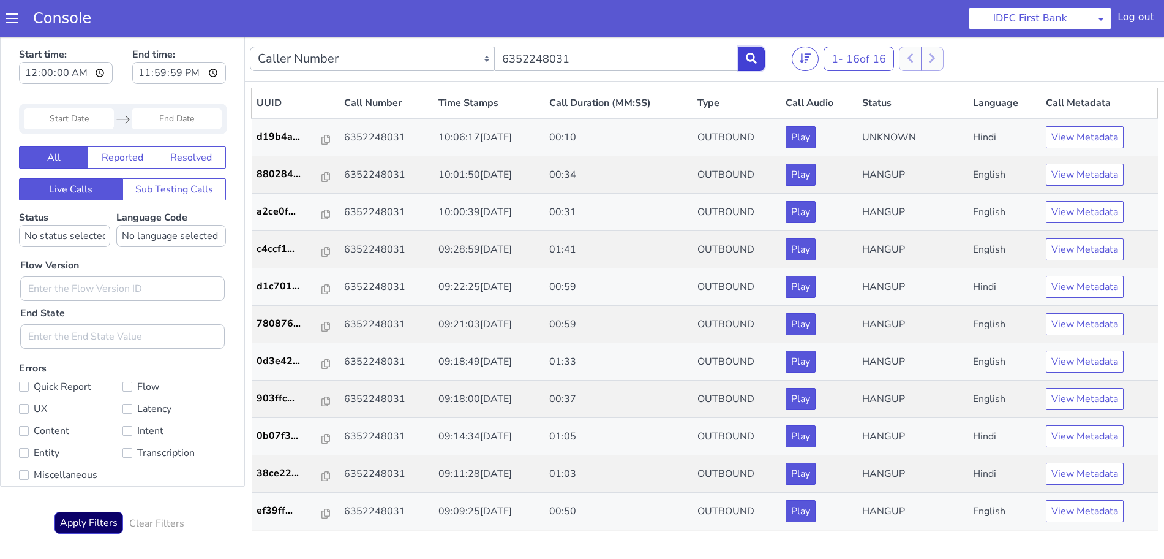
click at [751, 61] on icon at bounding box center [751, 58] width 11 height 11
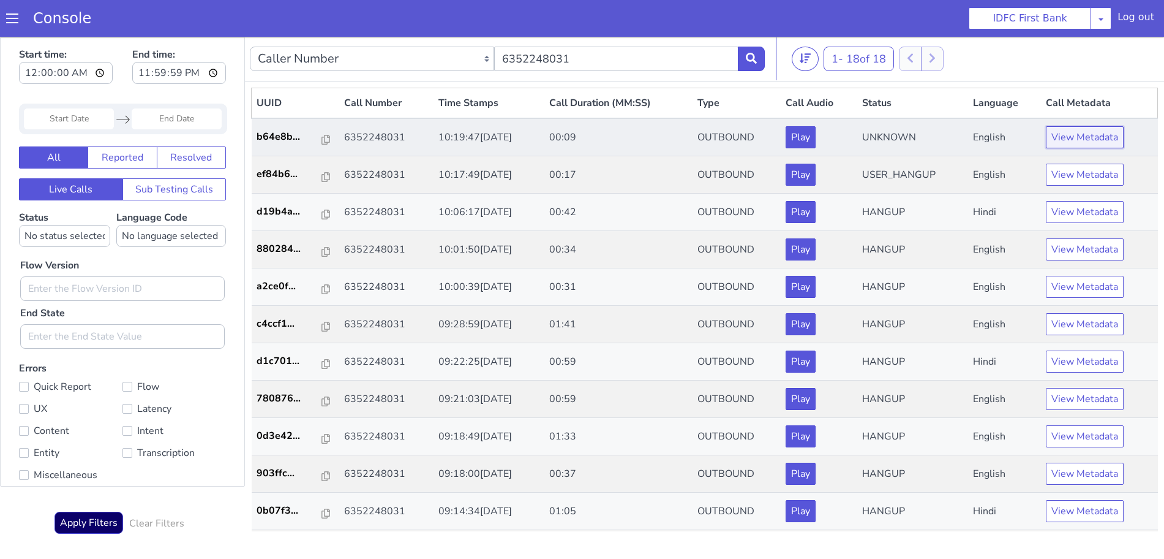
click at [1066, 128] on button "View Metadata" at bounding box center [1085, 137] width 78 height 22
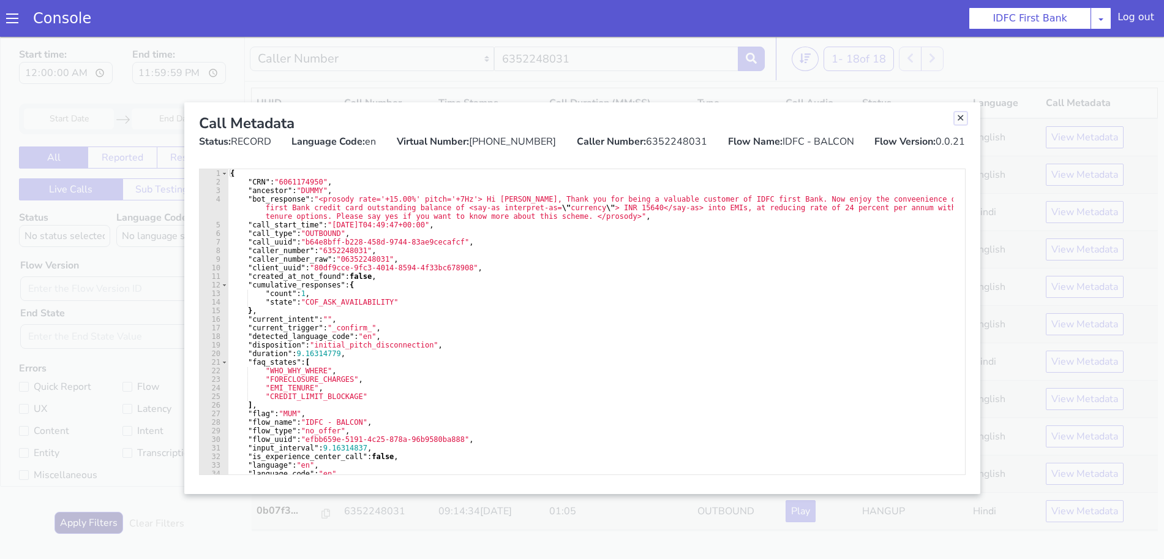
click at [959, 116] on link "Close" at bounding box center [961, 118] width 12 height 12
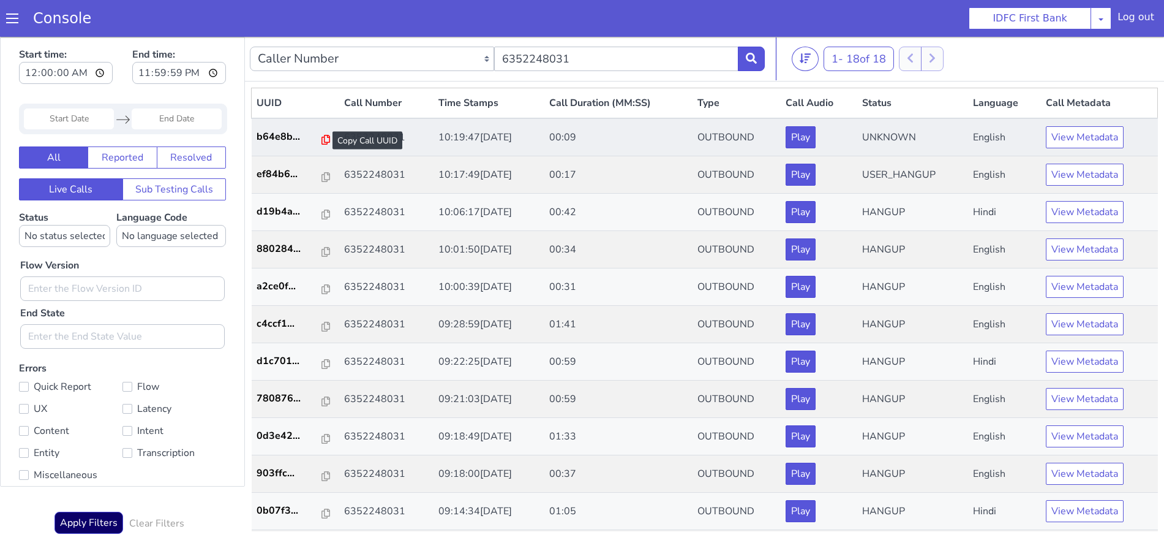
click at [322, 137] on icon at bounding box center [326, 140] width 9 height 10
